Goal: Transaction & Acquisition: Purchase product/service

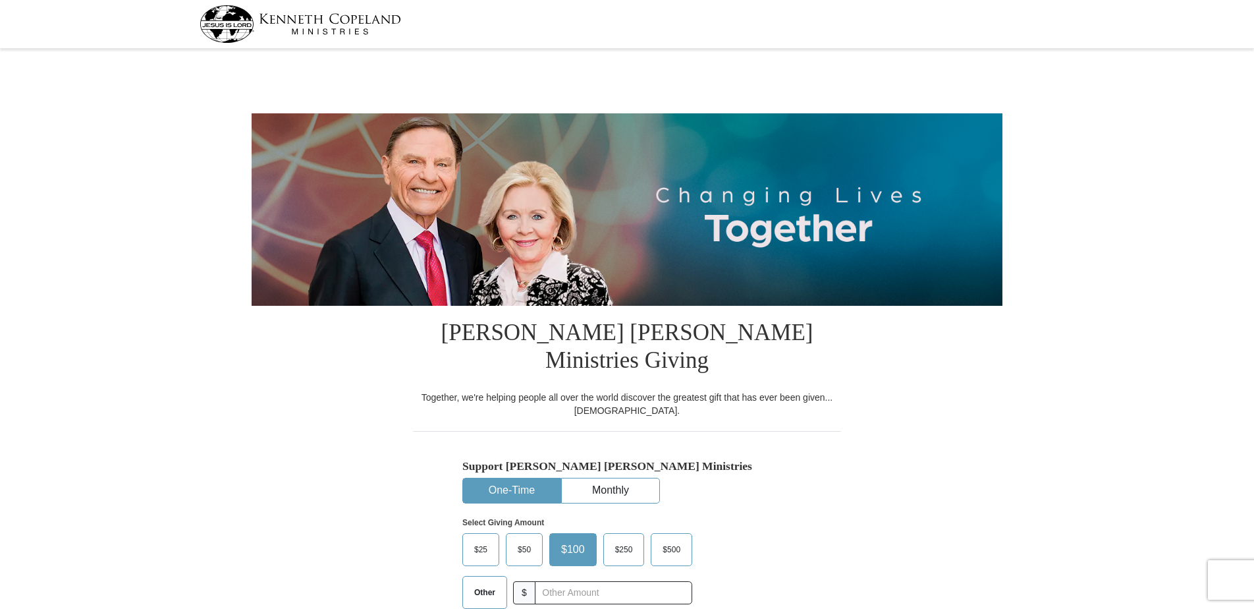
select select "SC"
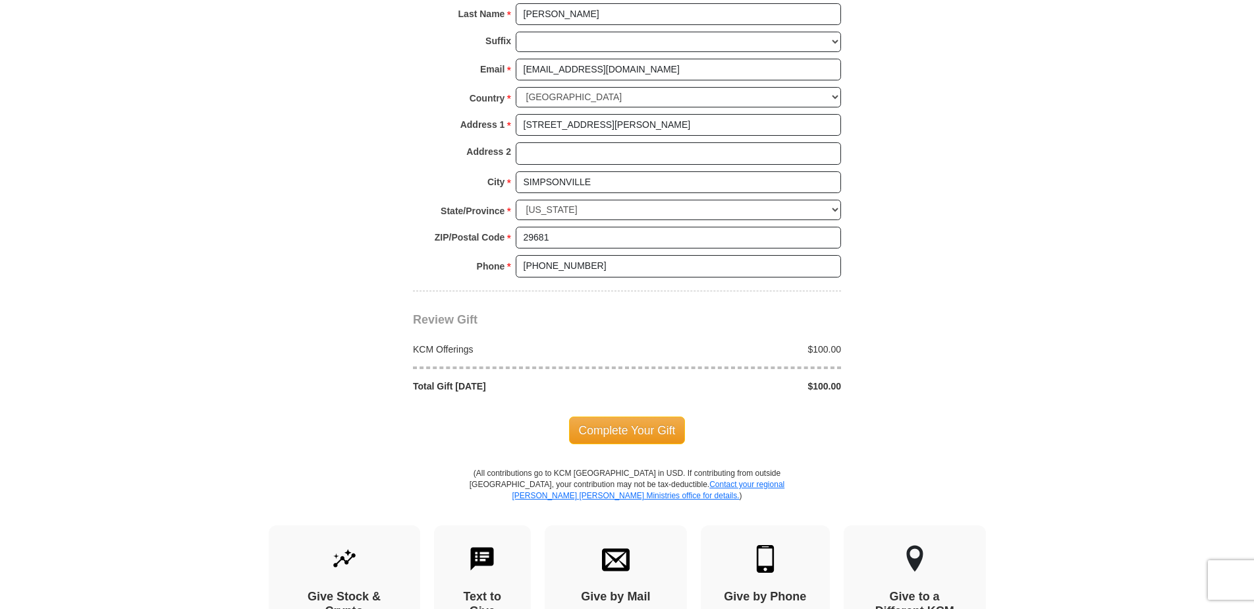
scroll to position [988, 0]
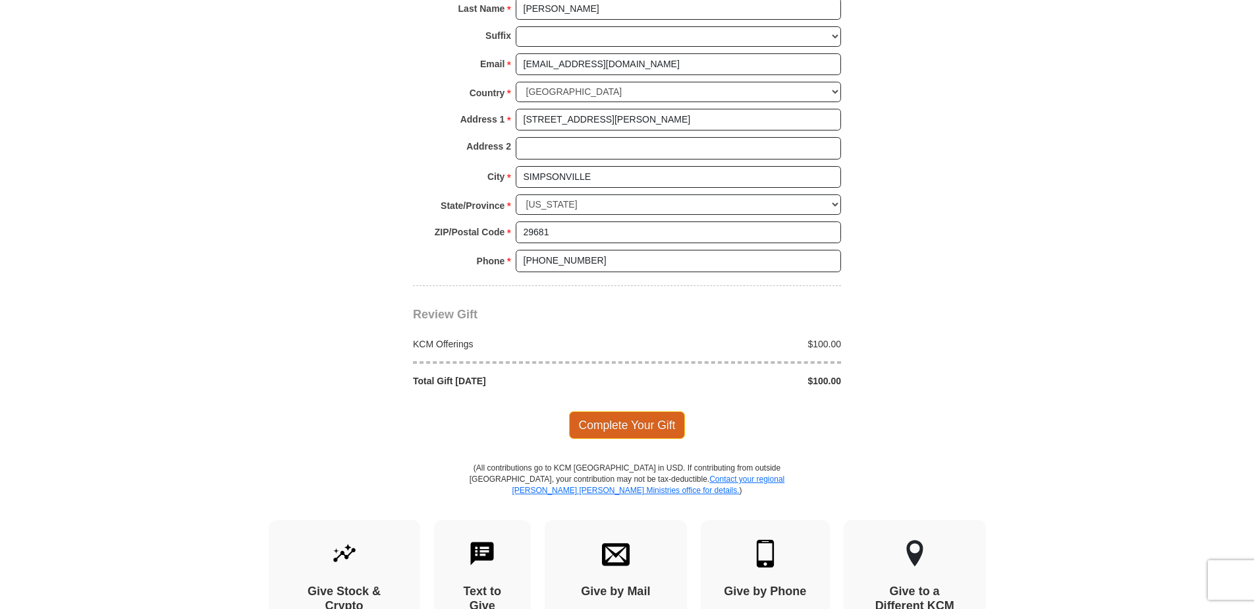
click at [600, 411] on span "Complete Your Gift" at bounding box center [627, 425] width 117 height 28
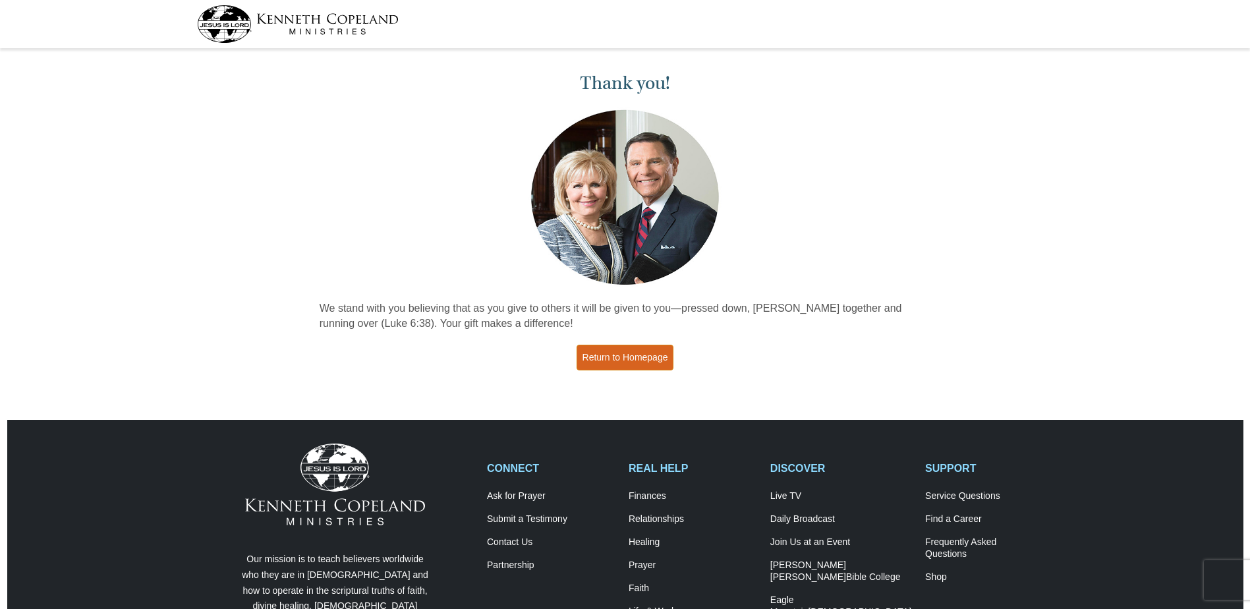
click at [598, 359] on link "Return to Homepage" at bounding box center [625, 358] width 98 height 26
